Goal: Information Seeking & Learning: Learn about a topic

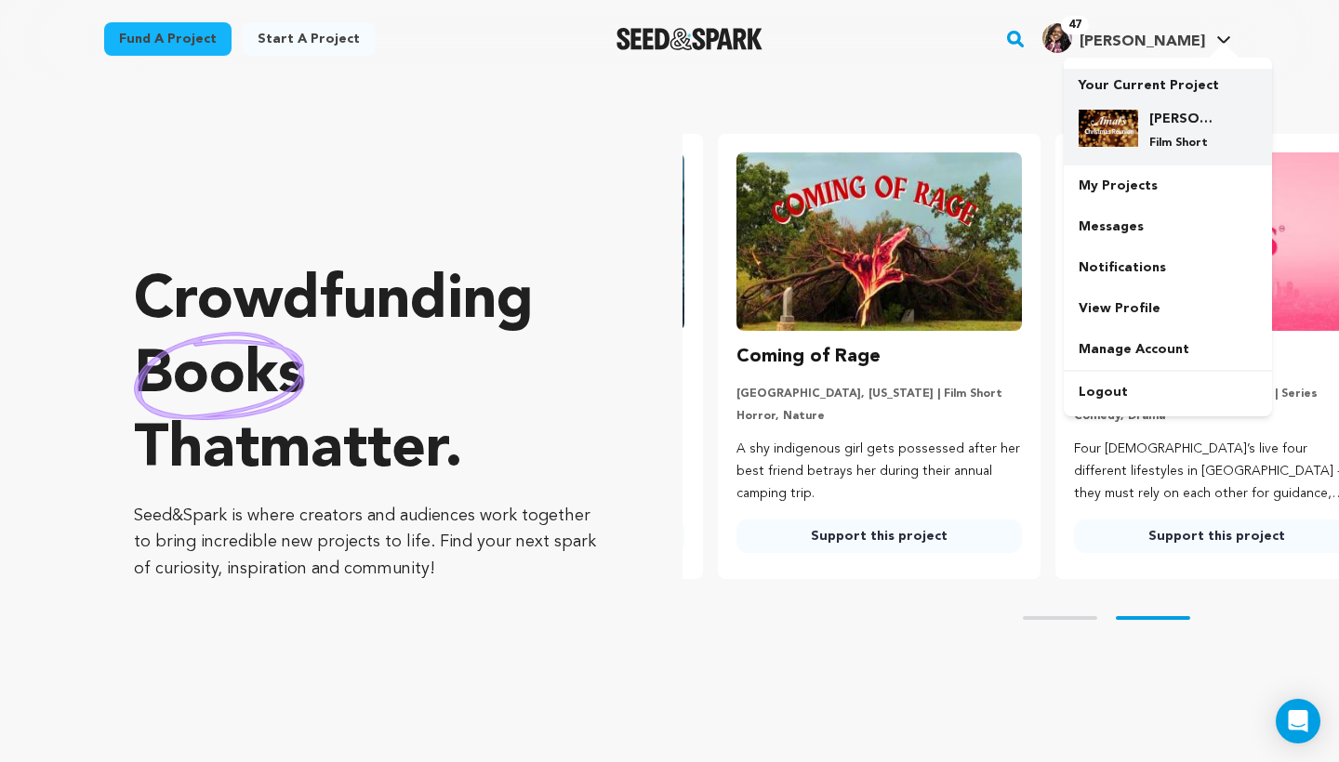
scroll to position [0, 352]
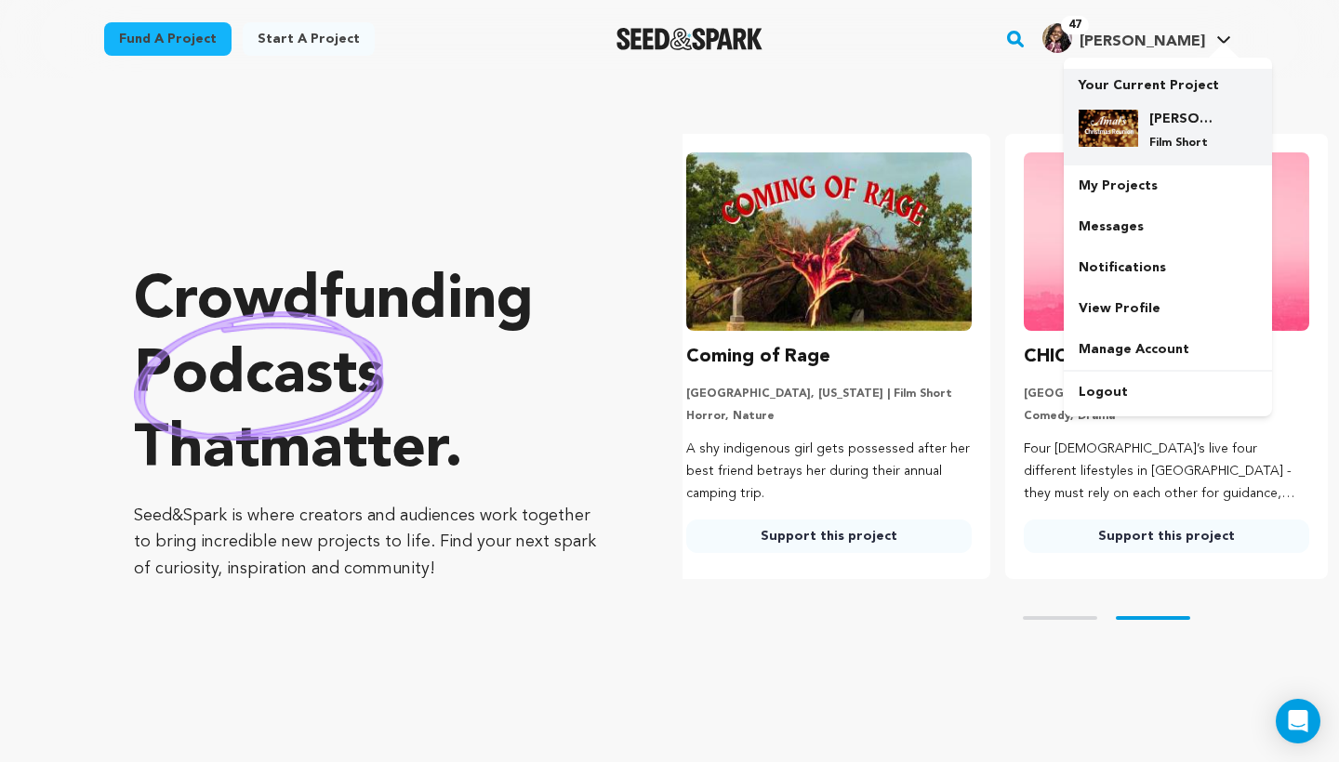
click at [1136, 117] on img at bounding box center [1107, 128] width 59 height 37
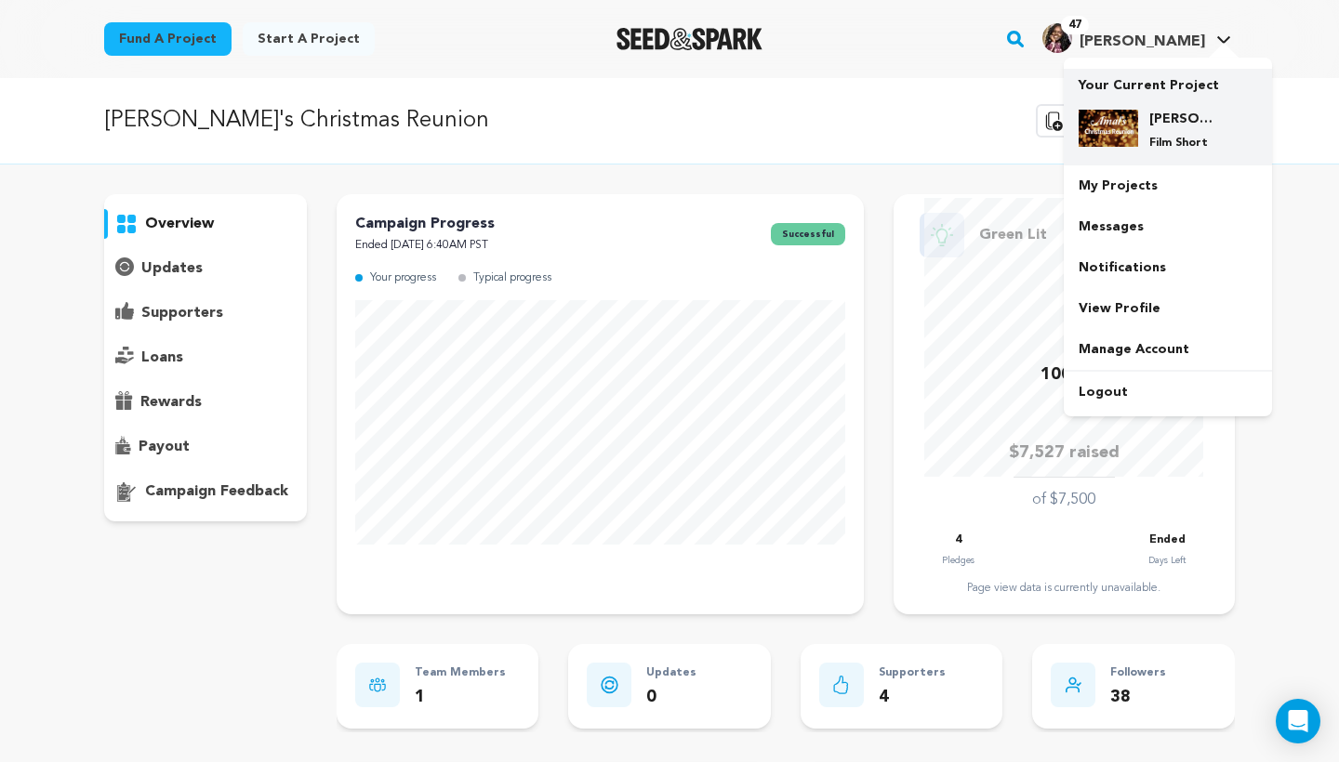
click at [1100, 125] on img at bounding box center [1107, 128] width 59 height 37
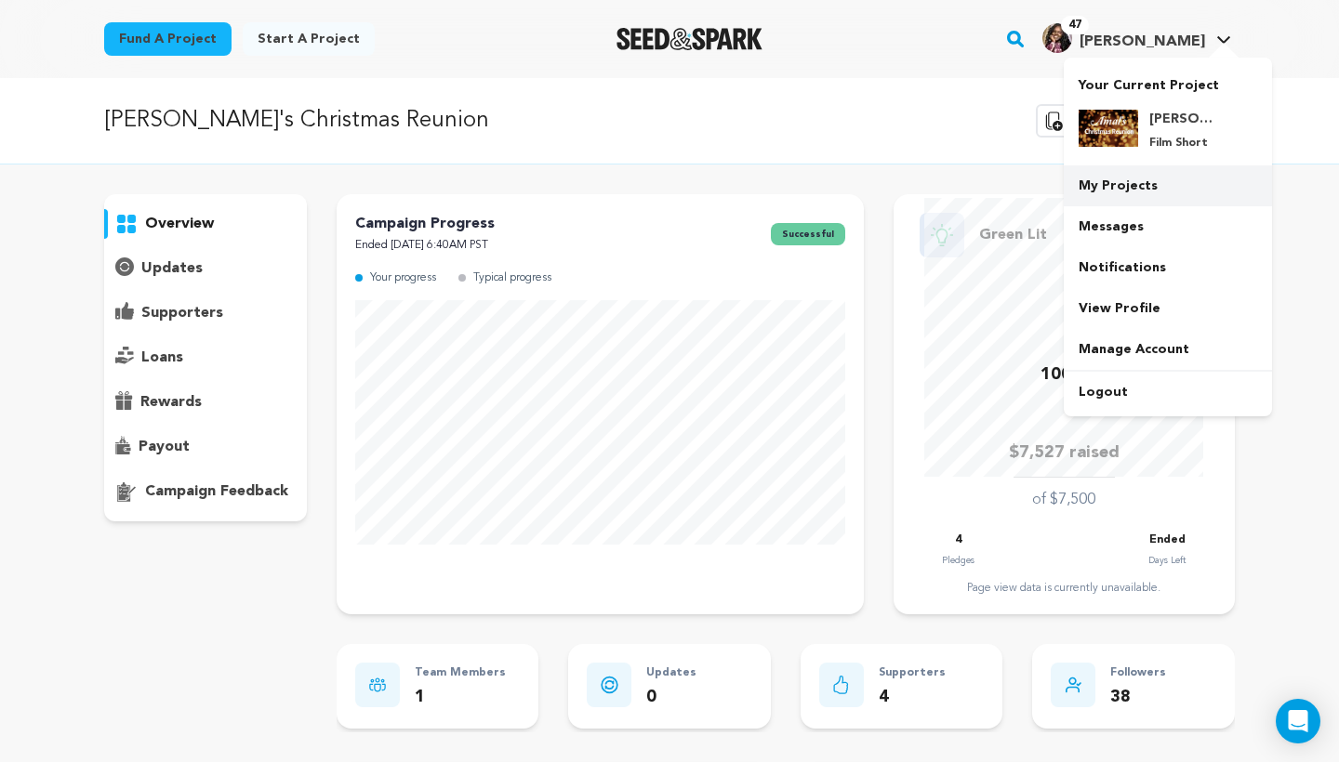
click at [1100, 179] on link "My Projects" at bounding box center [1167, 185] width 208 height 41
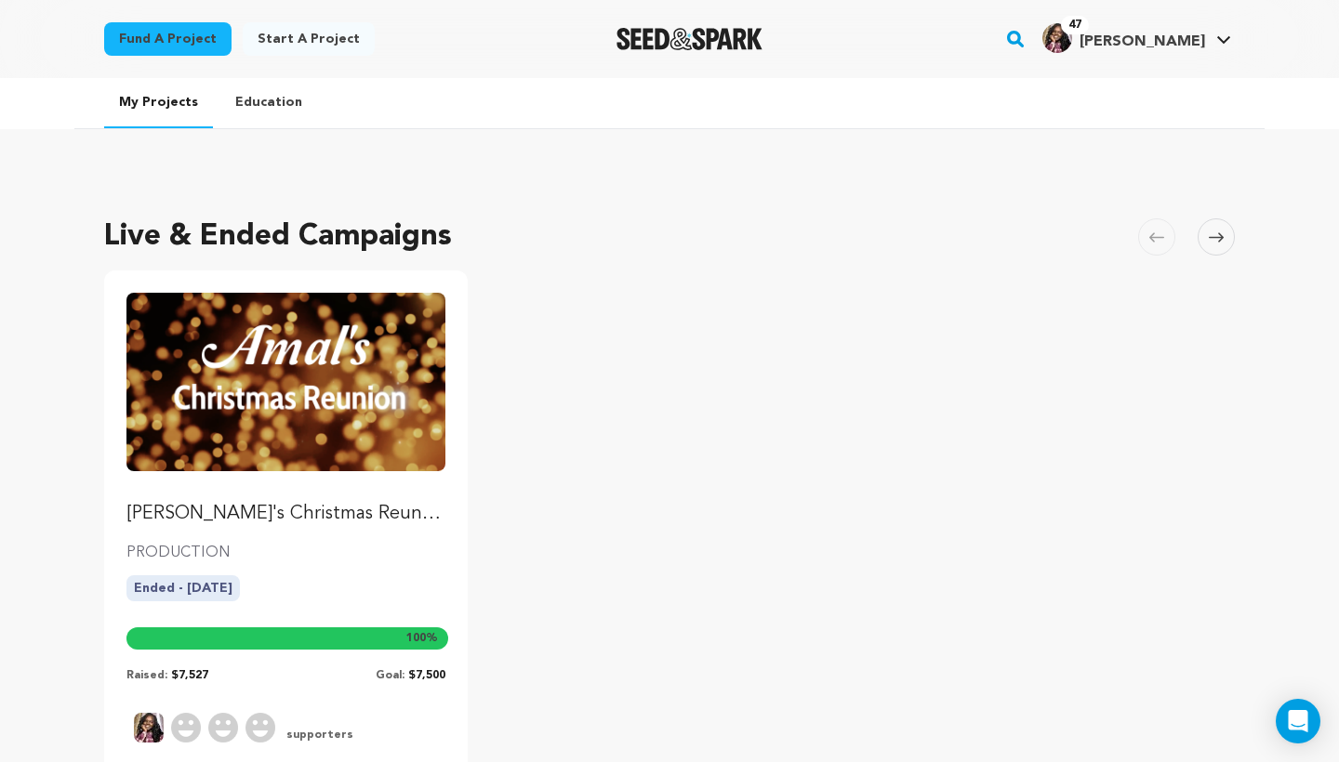
click at [320, 370] on img "Fund Amal's Christmas Reunion" at bounding box center [285, 382] width 319 height 178
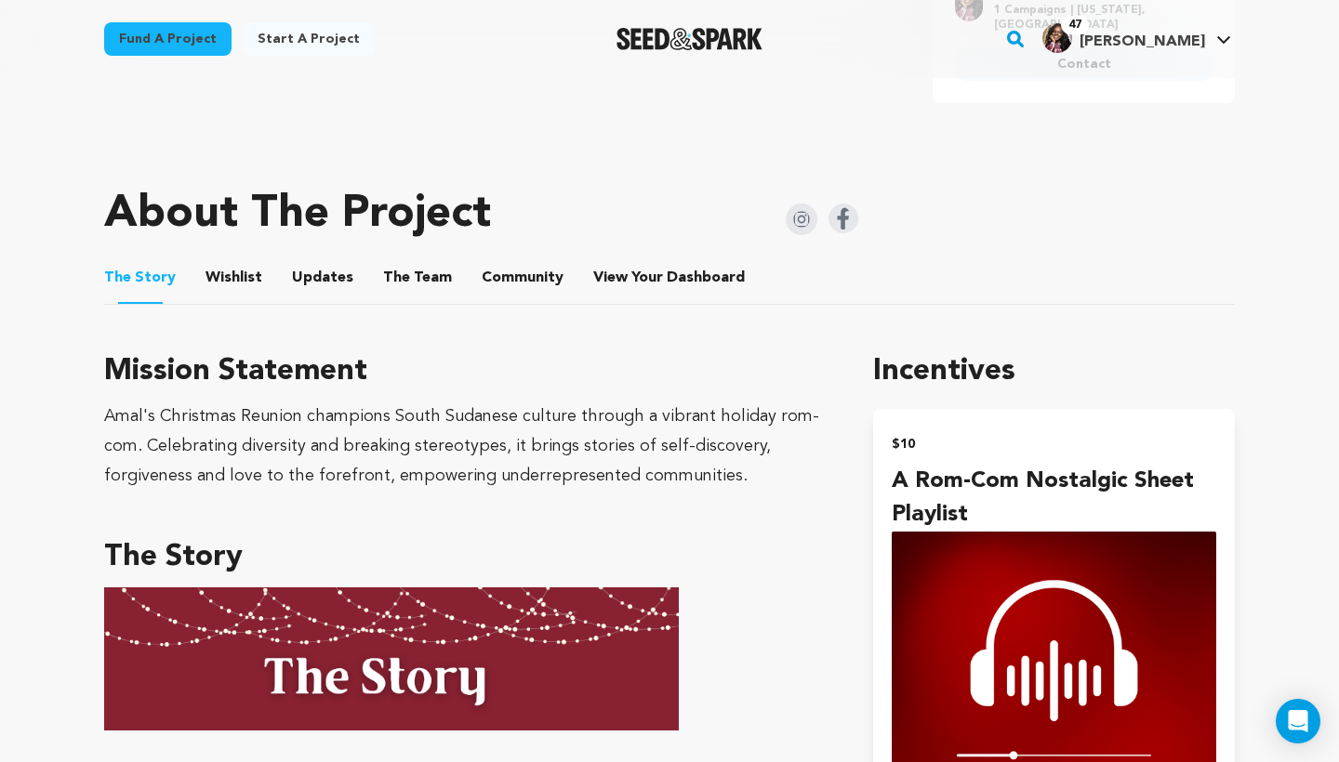
scroll to position [856, 0]
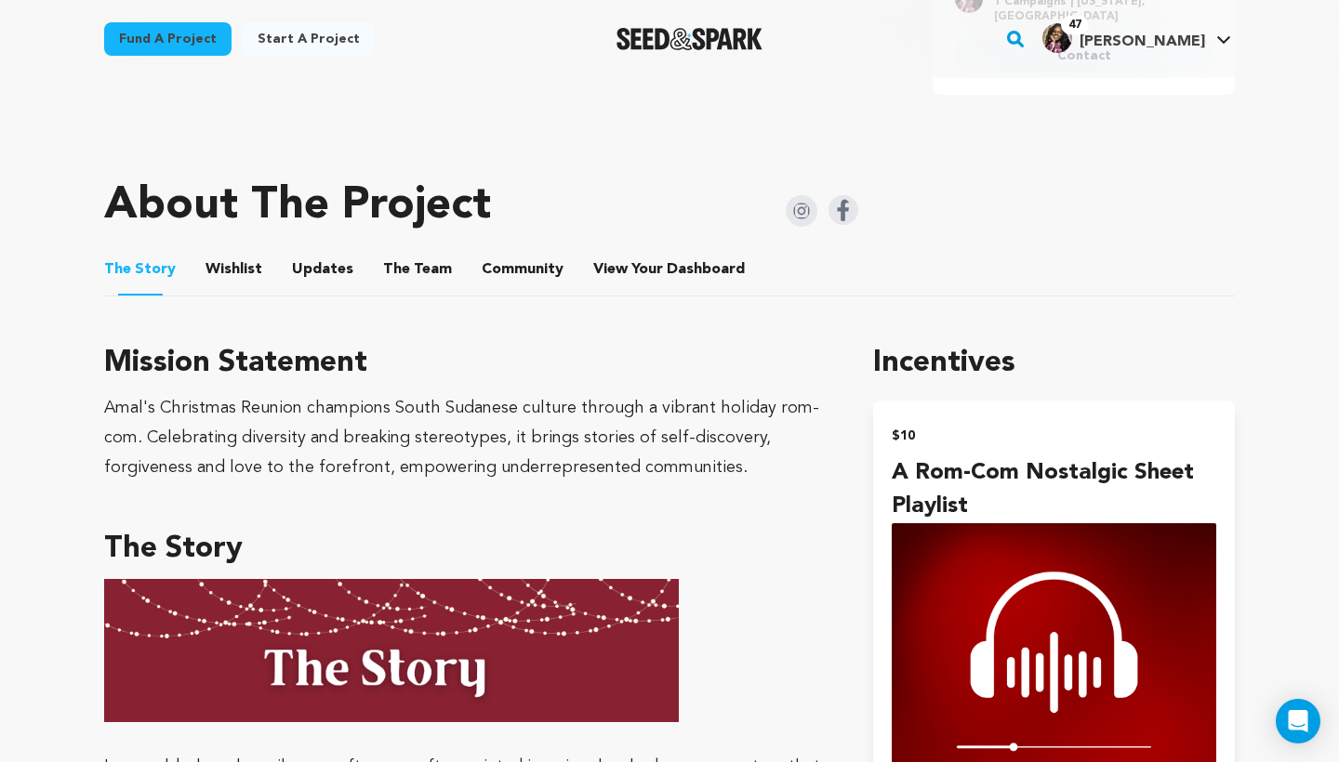
click at [402, 286] on button "The Team" at bounding box center [417, 273] width 45 height 45
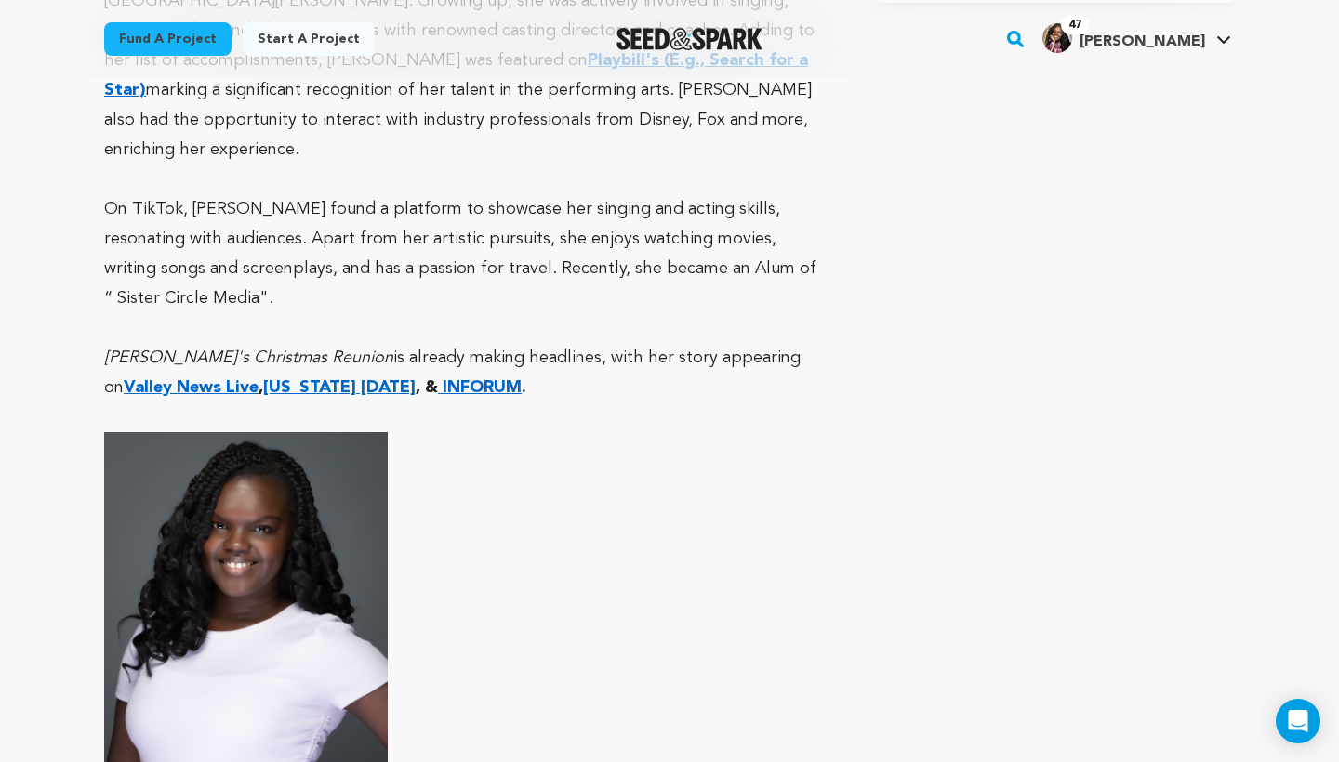
scroll to position [1358, 0]
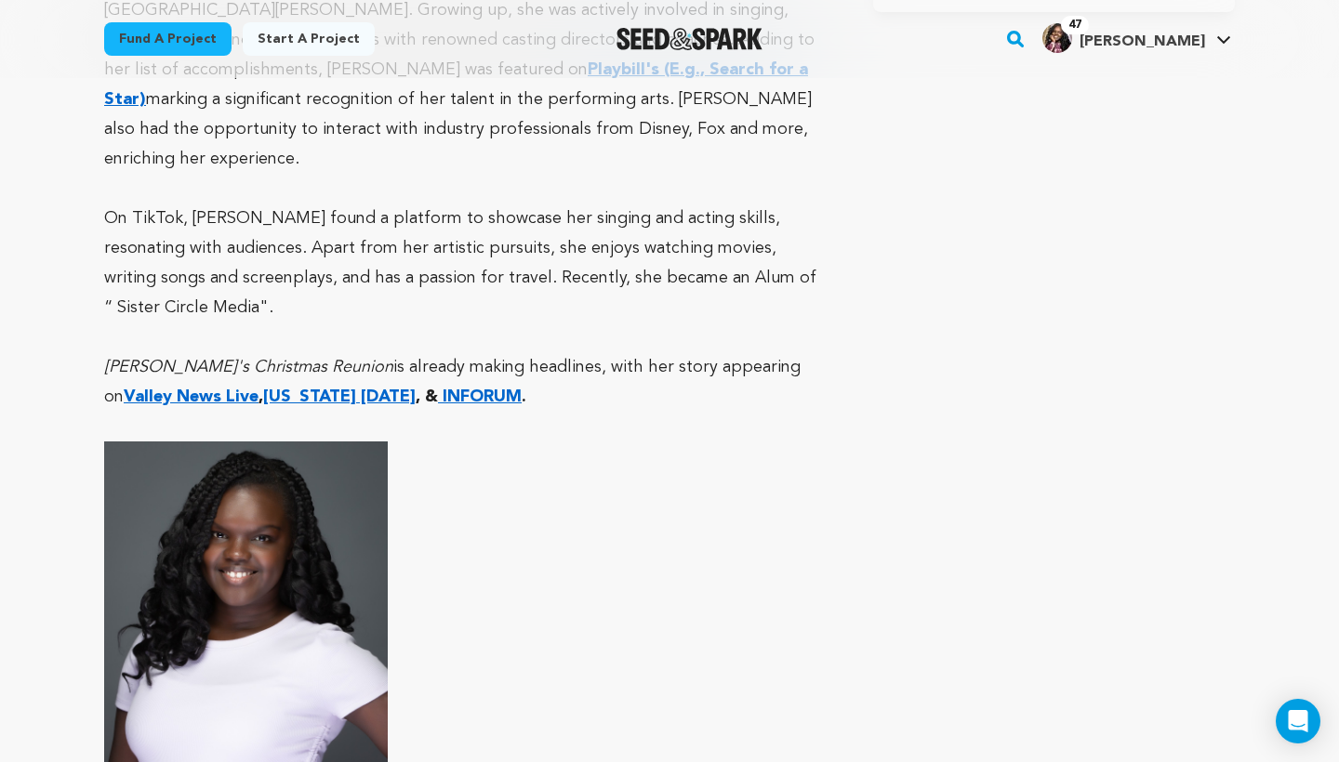
click at [258, 389] on strong "Valley News Live" at bounding box center [191, 397] width 135 height 17
click at [263, 389] on strong "[US_STATE] [DATE]" at bounding box center [339, 397] width 152 height 17
click at [442, 389] on strong "INFORUM" at bounding box center [481, 397] width 79 height 17
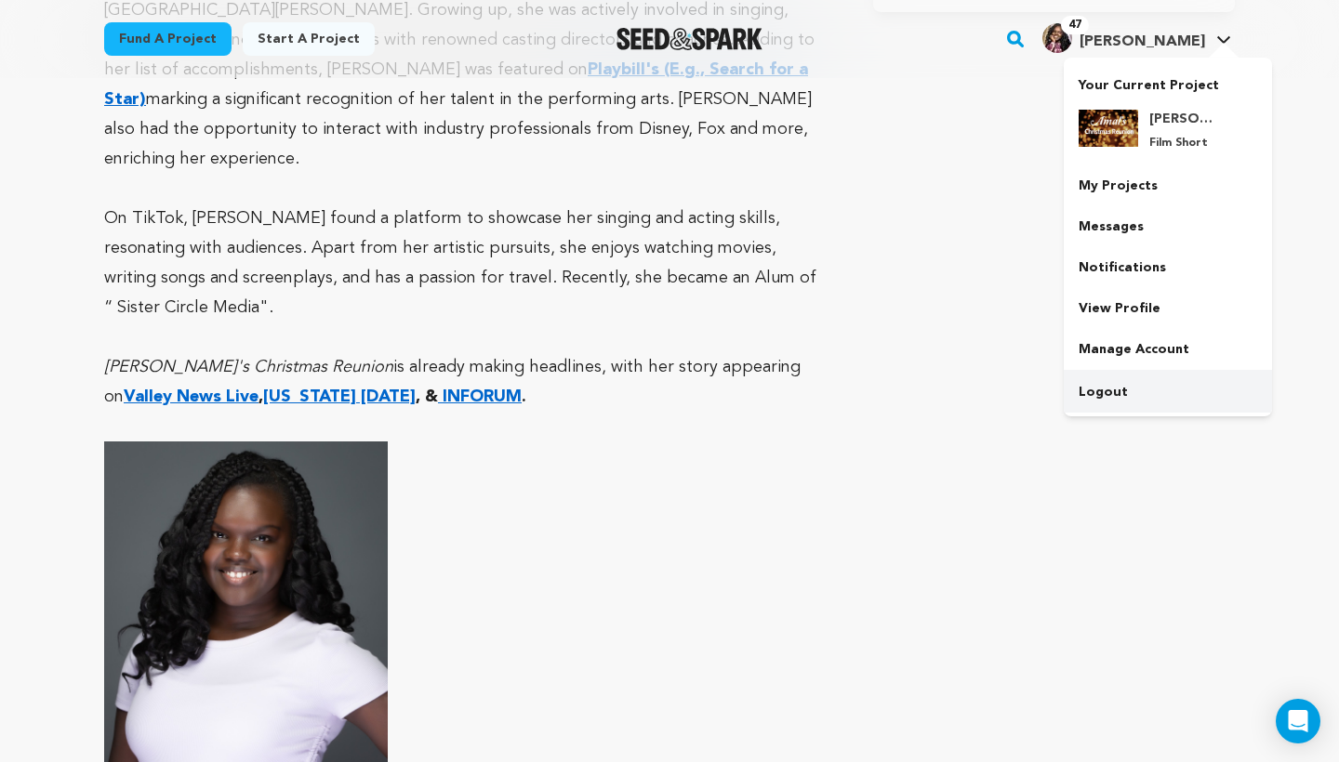
click at [1125, 383] on link "Logout" at bounding box center [1167, 392] width 208 height 41
